Goal: Obtain resource: Obtain resource

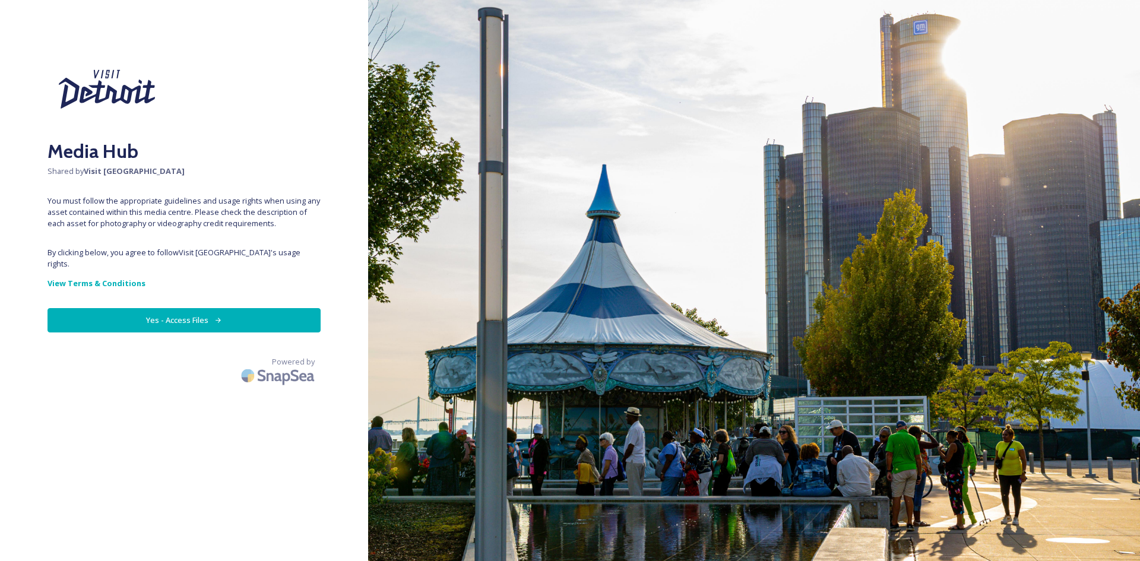
click at [171, 309] on button "Yes - Access Files" at bounding box center [183, 320] width 273 height 24
click at [128, 278] on strong "View Terms & Conditions" at bounding box center [96, 283] width 98 height 11
click at [179, 311] on button "Yes - Access Files" at bounding box center [183, 320] width 273 height 24
click at [188, 311] on button "Yes - Access Files" at bounding box center [183, 320] width 273 height 24
